Goal: Navigation & Orientation: Go to known website

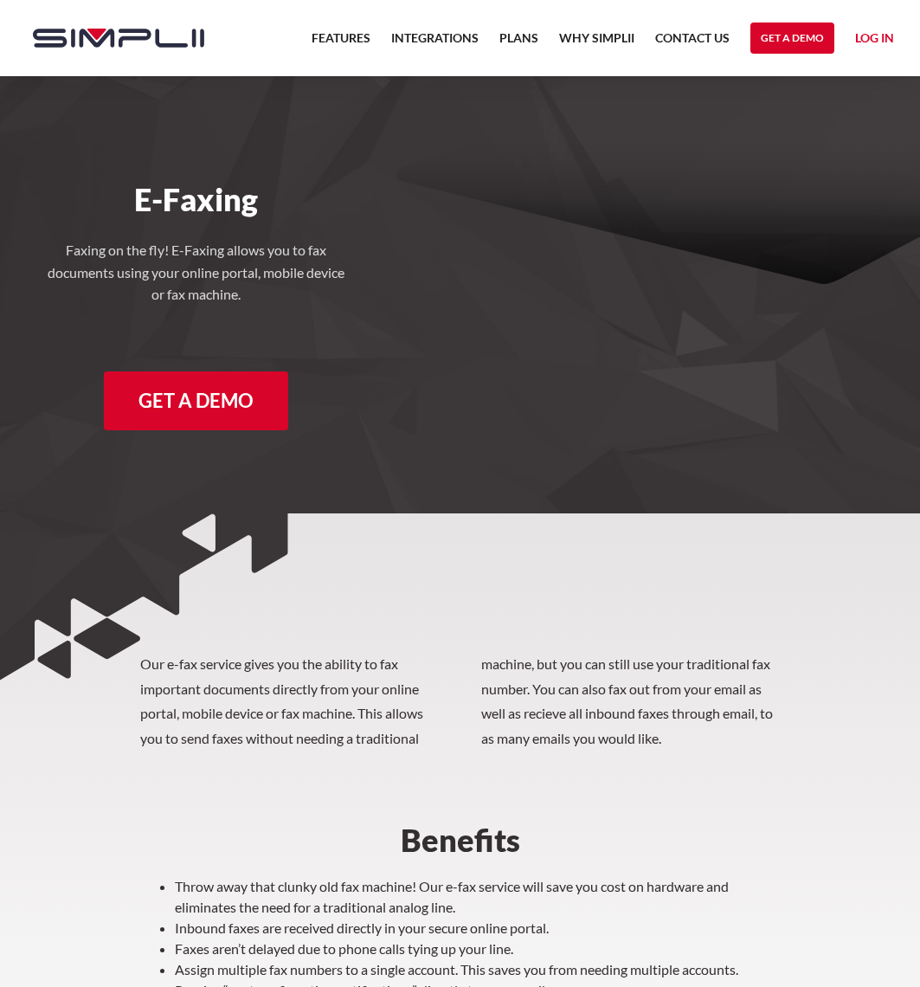
click at [126, 40] on img "home" at bounding box center [118, 38] width 171 height 19
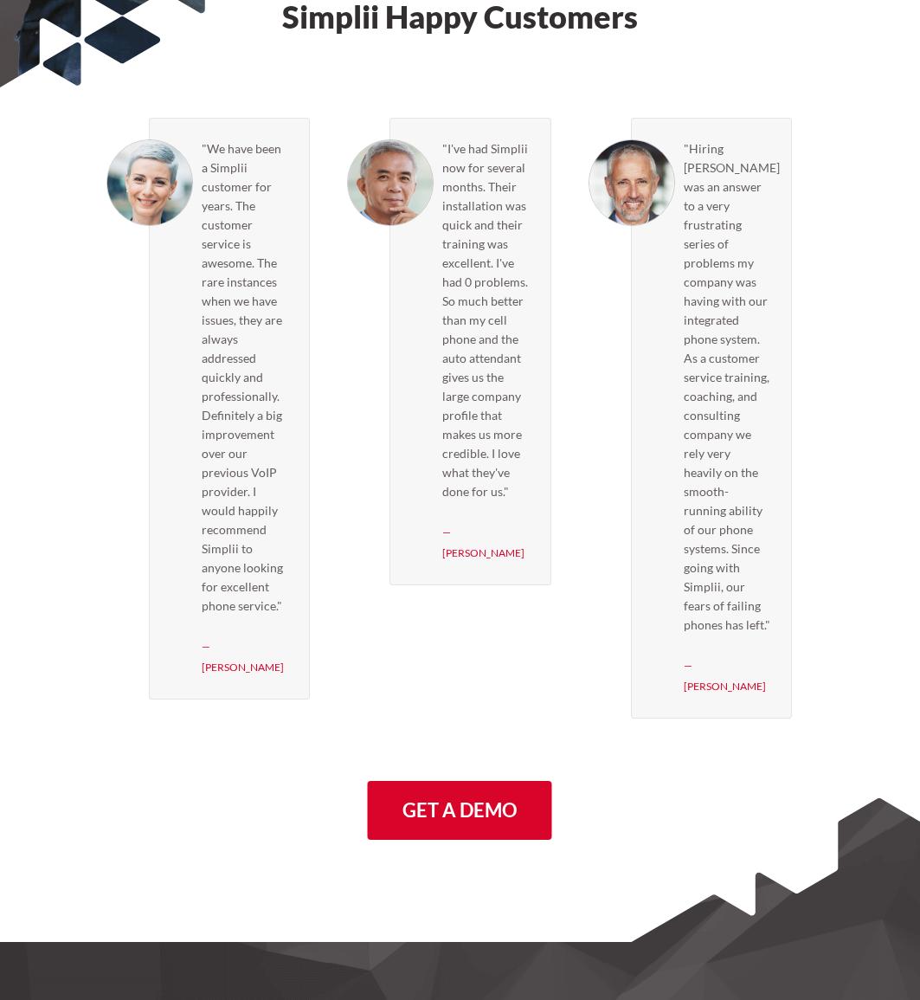
scroll to position [5032, 0]
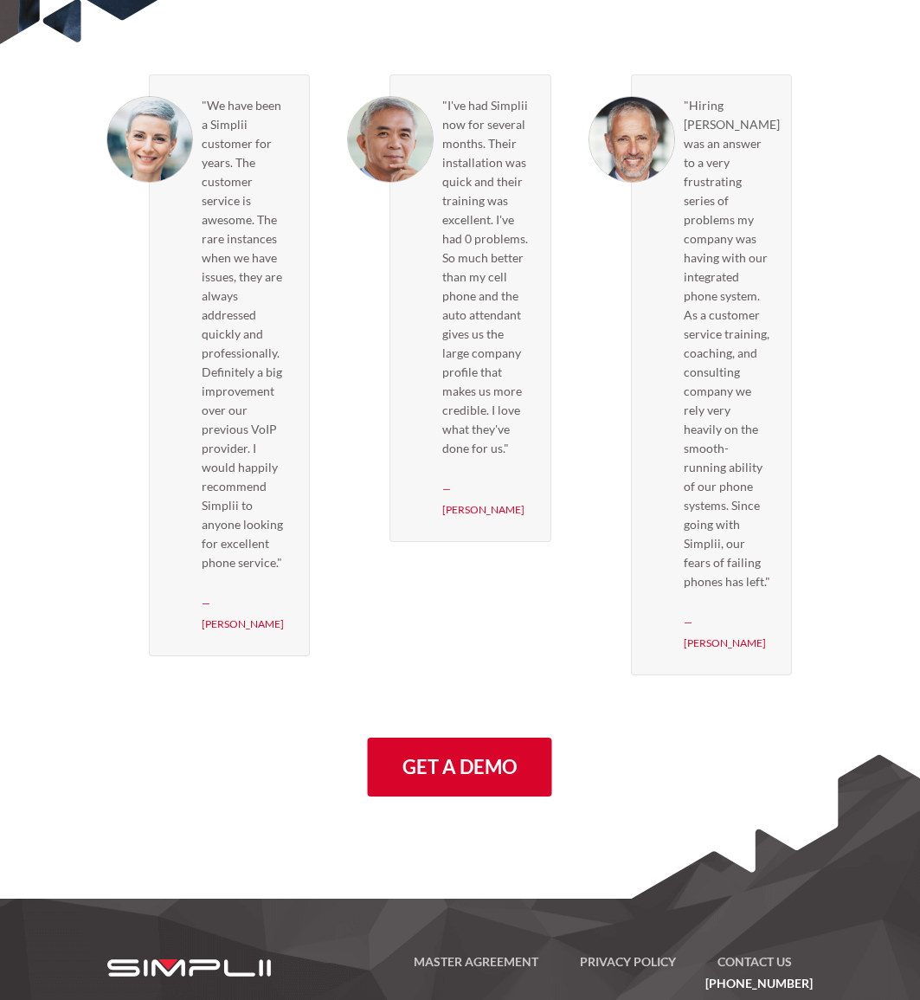
drag, startPoint x: 672, startPoint y: 979, endPoint x: 711, endPoint y: 988, distance: 39.9
click at [711, 988] on div "Master Agreement Privacy Policy Contact US (888) 787-7670 Copyright © 2025 Simp…" at bounding box center [551, 967] width 542 height 138
copy p "Simplii."
